Goal: Obtain resource: Obtain resource

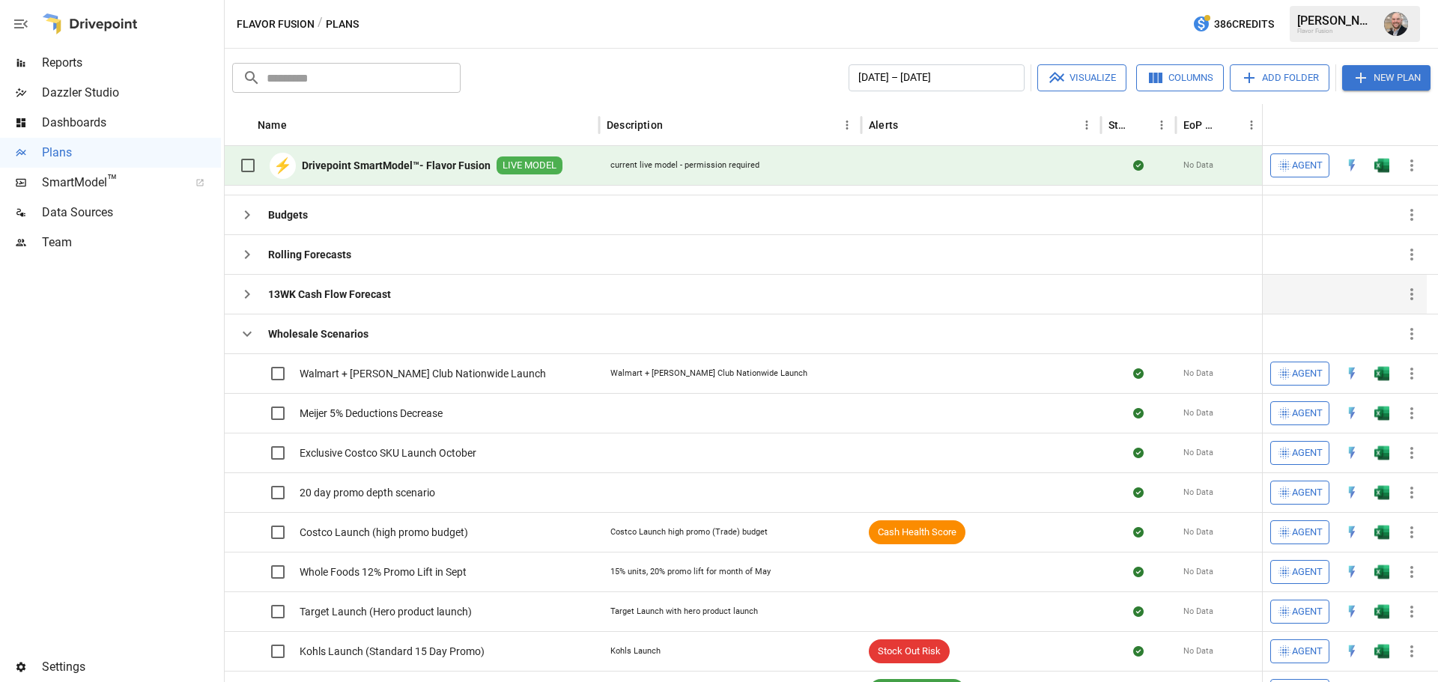
scroll to position [126, 0]
drag, startPoint x: 244, startPoint y: 333, endPoint x: 465, endPoint y: 302, distance: 223.2
click at [244, 334] on icon "button" at bounding box center [247, 334] width 9 height 5
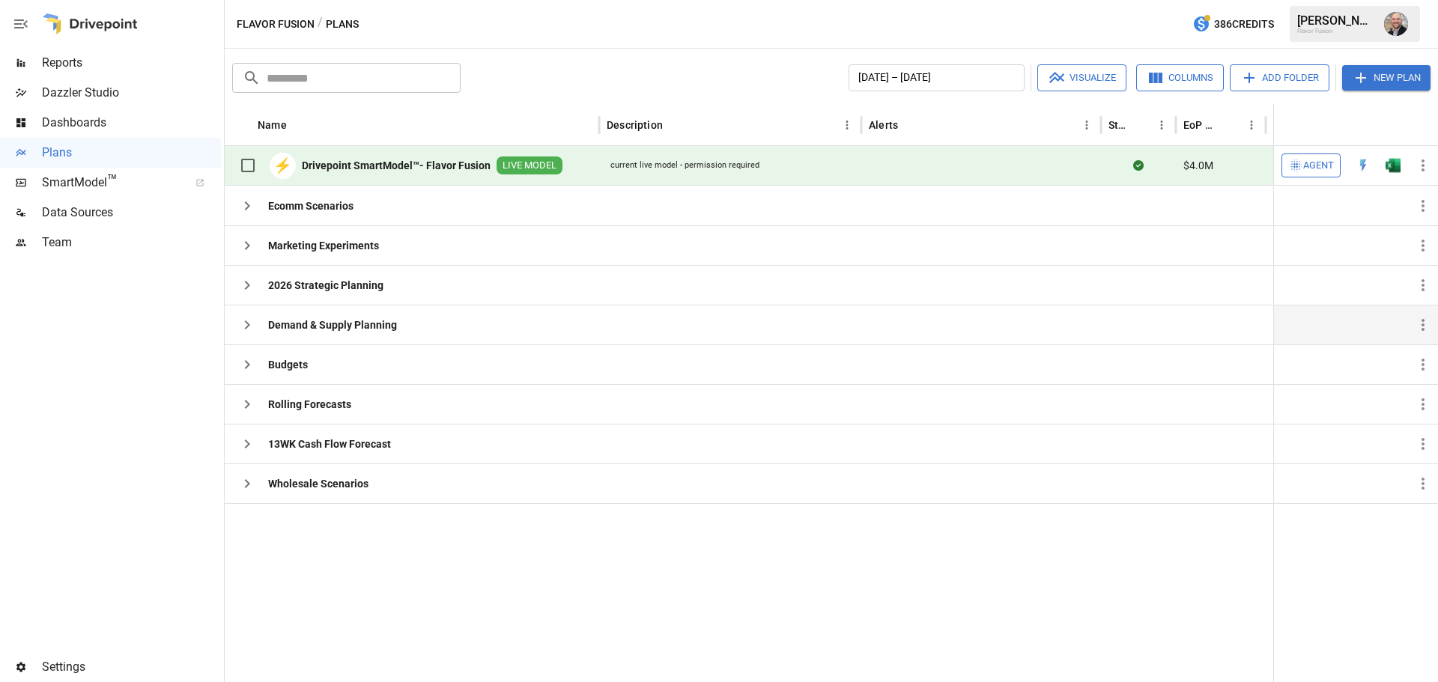
click at [263, 317] on div "Demand & Supply Planning" at bounding box center [314, 325] width 165 height 30
click at [255, 327] on icon "button" at bounding box center [247, 325] width 18 height 18
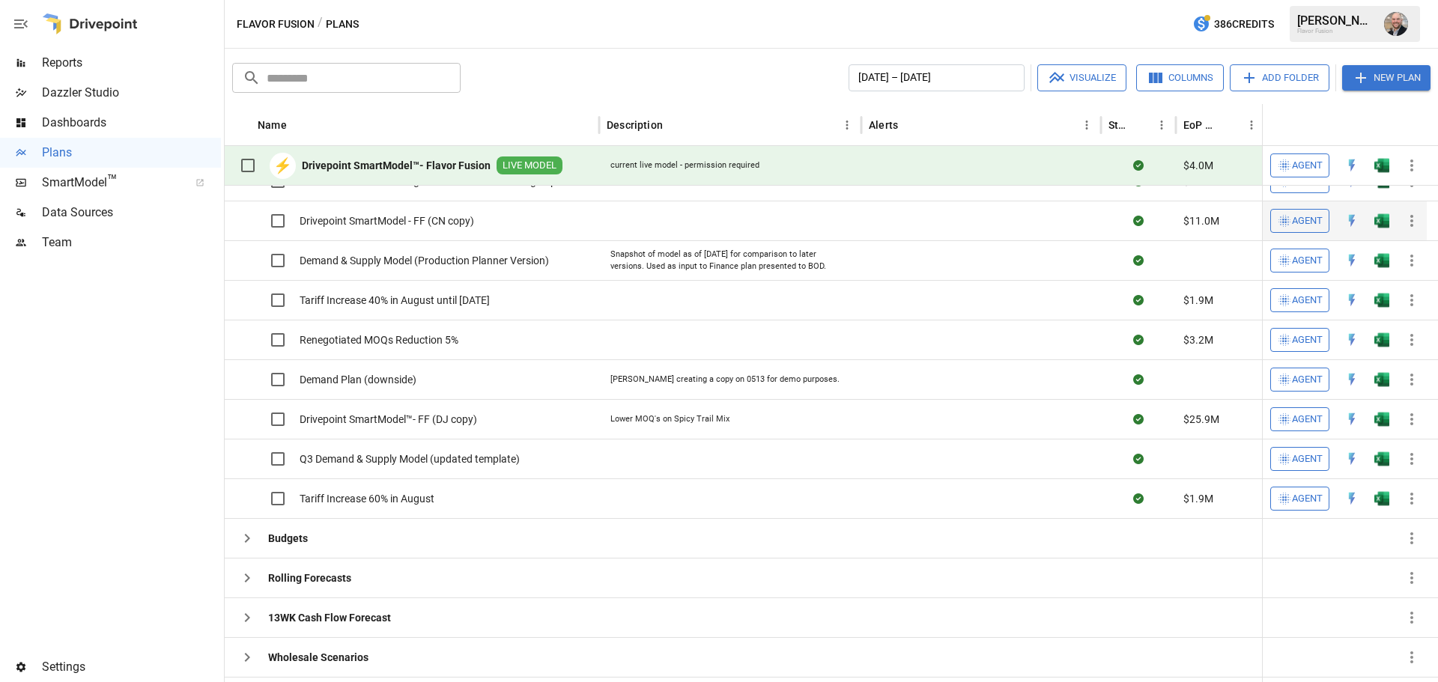
scroll to position [183, 0]
click at [1384, 148] on img "Open in Excel" at bounding box center [1382, 140] width 15 height 15
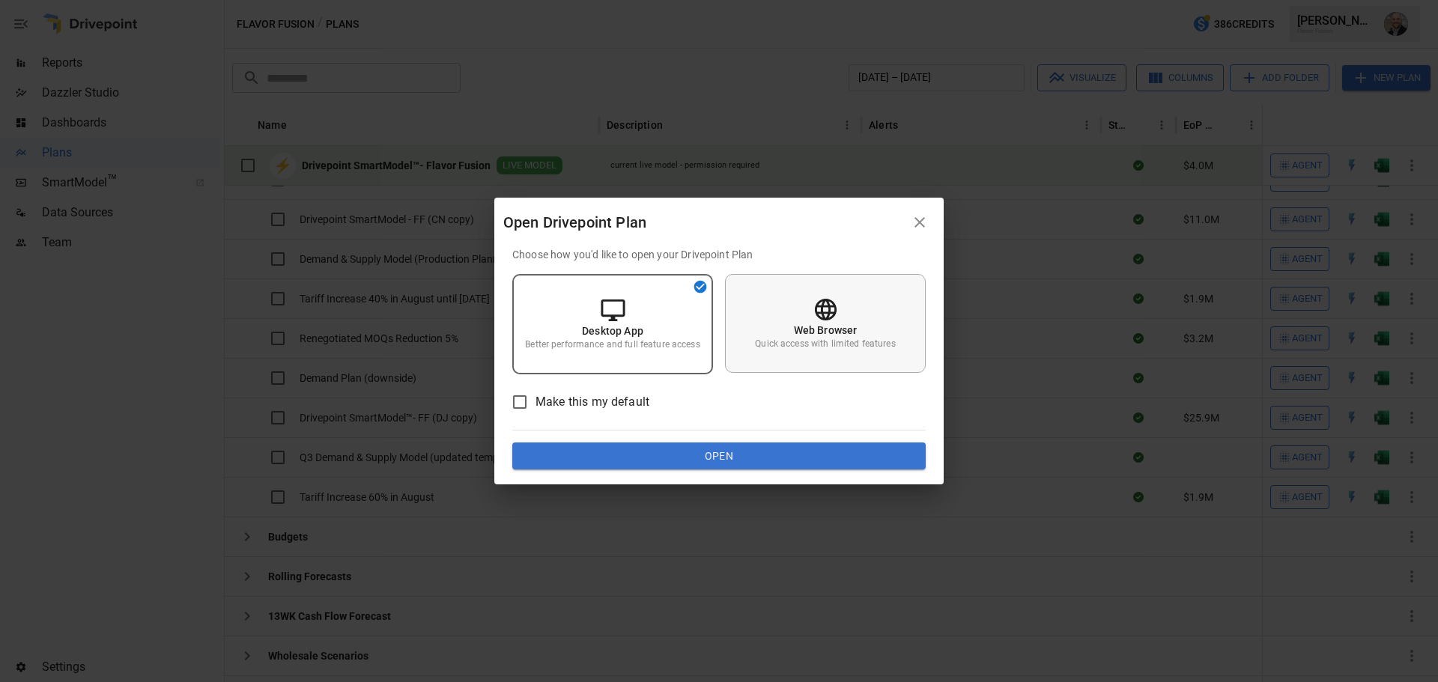
click at [876, 332] on div "Web Browser Quick access with limited features" at bounding box center [825, 323] width 201 height 99
click at [784, 448] on button "Open" at bounding box center [718, 456] width 413 height 27
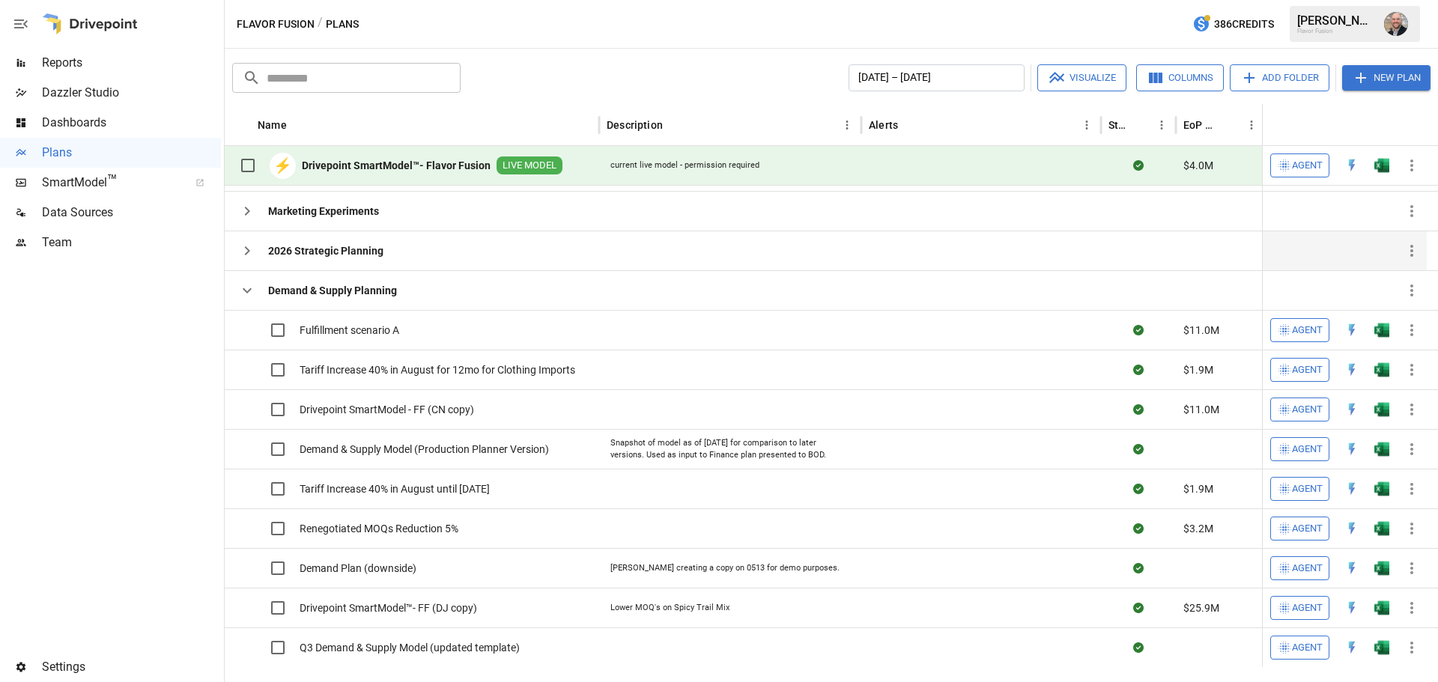
scroll to position [0, 0]
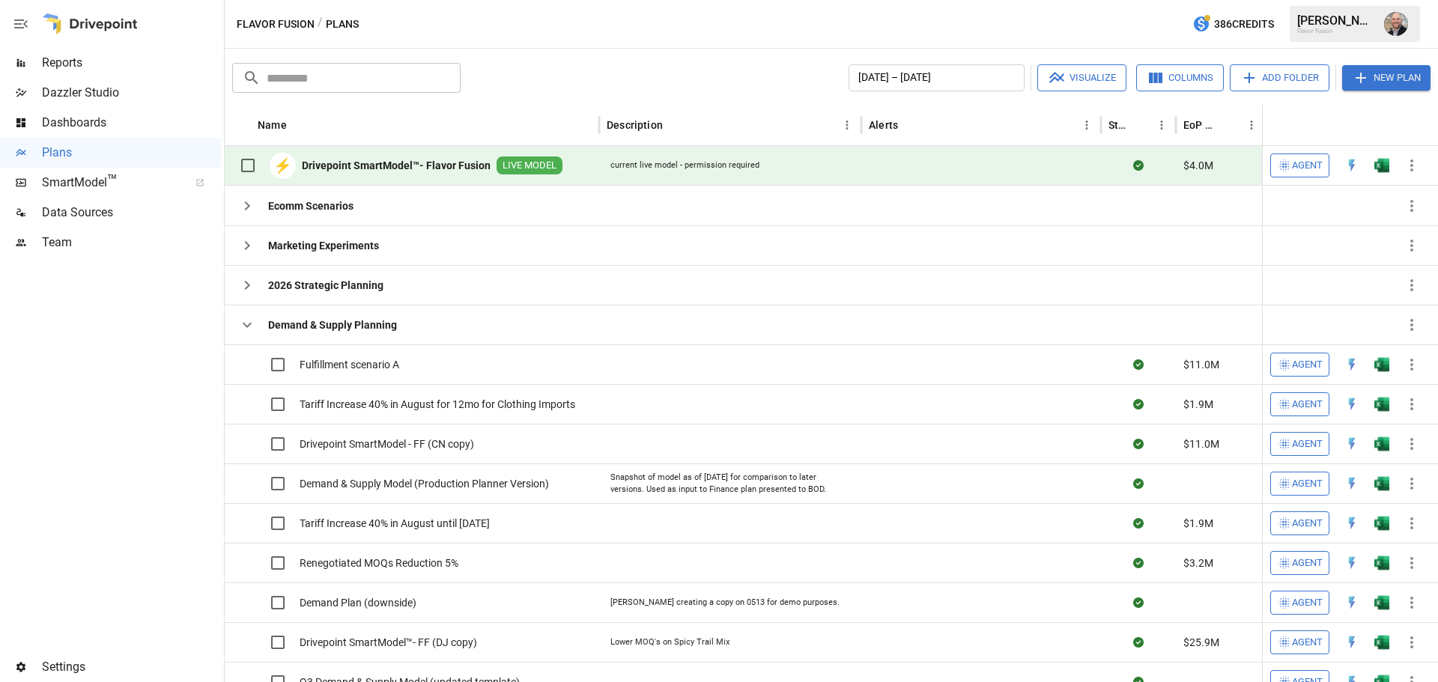
click at [249, 329] on icon "button" at bounding box center [247, 325] width 18 height 18
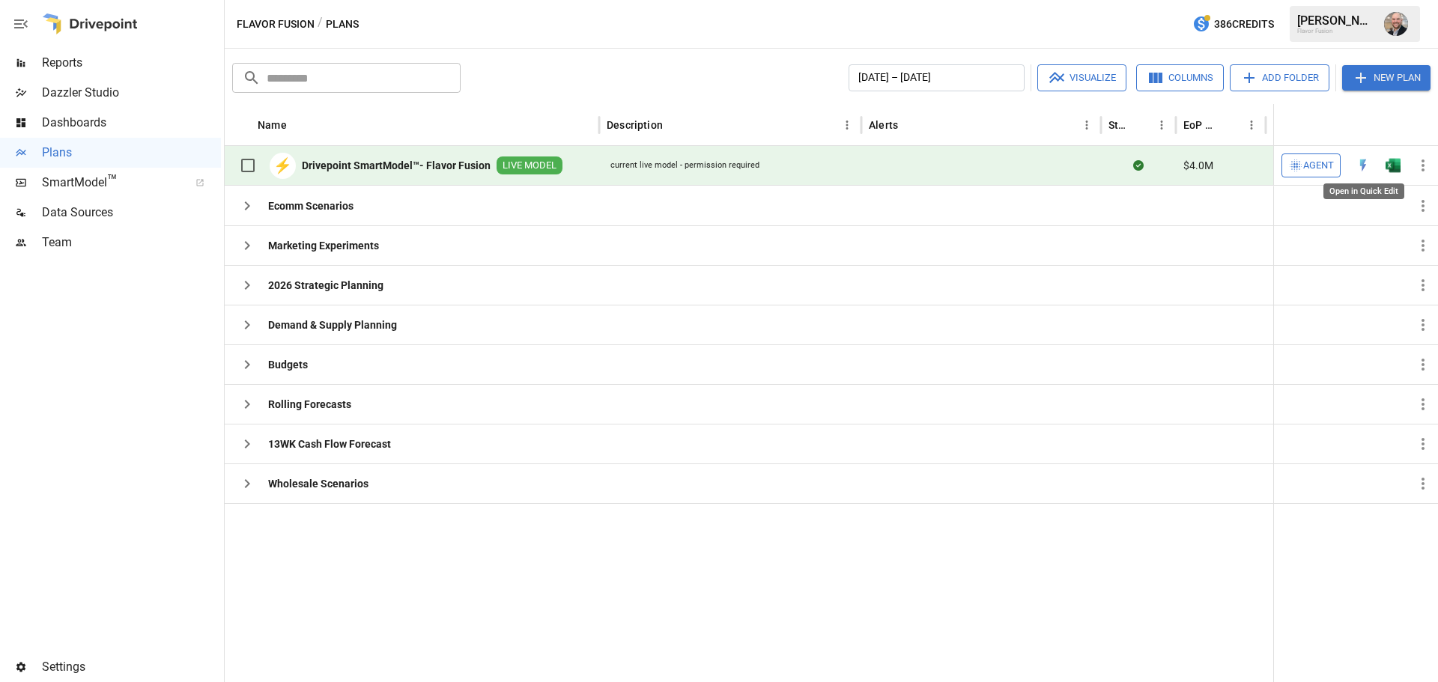
click at [1363, 166] on img "Open in Quick Edit" at bounding box center [1363, 165] width 15 height 15
